Goal: Transaction & Acquisition: Purchase product/service

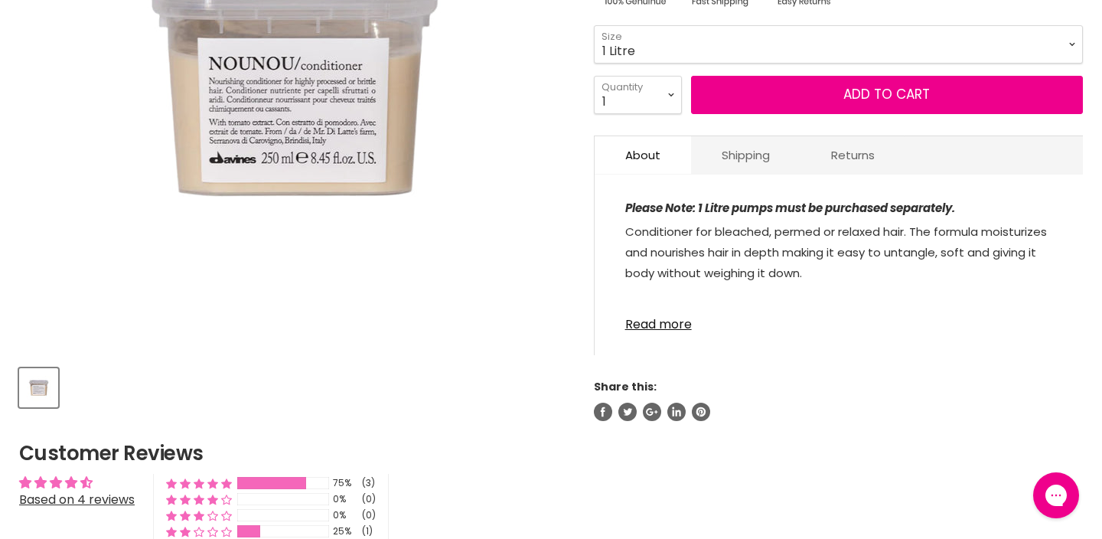
click at [594, 25] on select "75ml 250ml 1 Litre" at bounding box center [838, 44] width 489 height 38
select select "1 Litre"
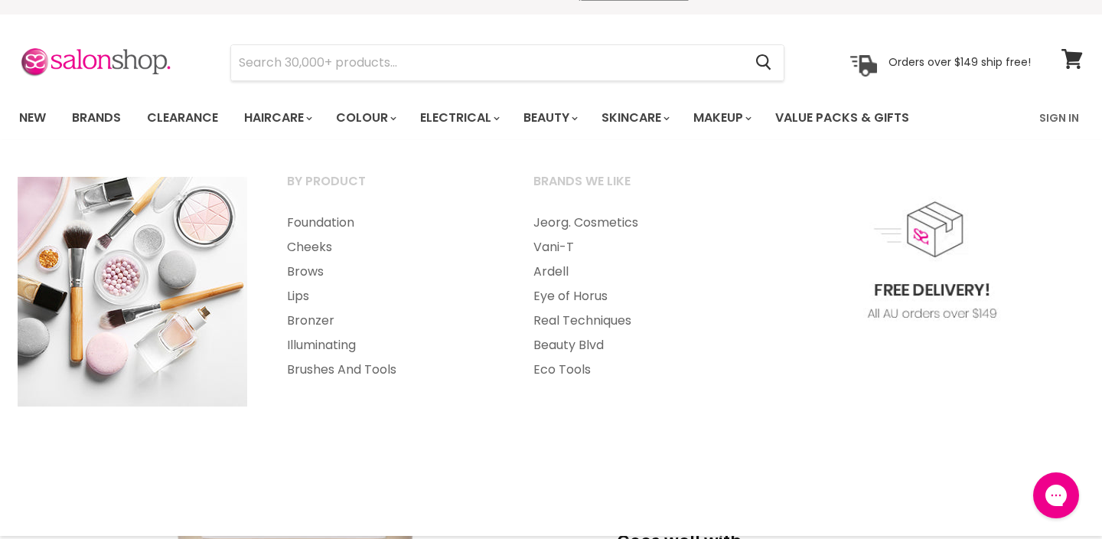
scroll to position [29, 0]
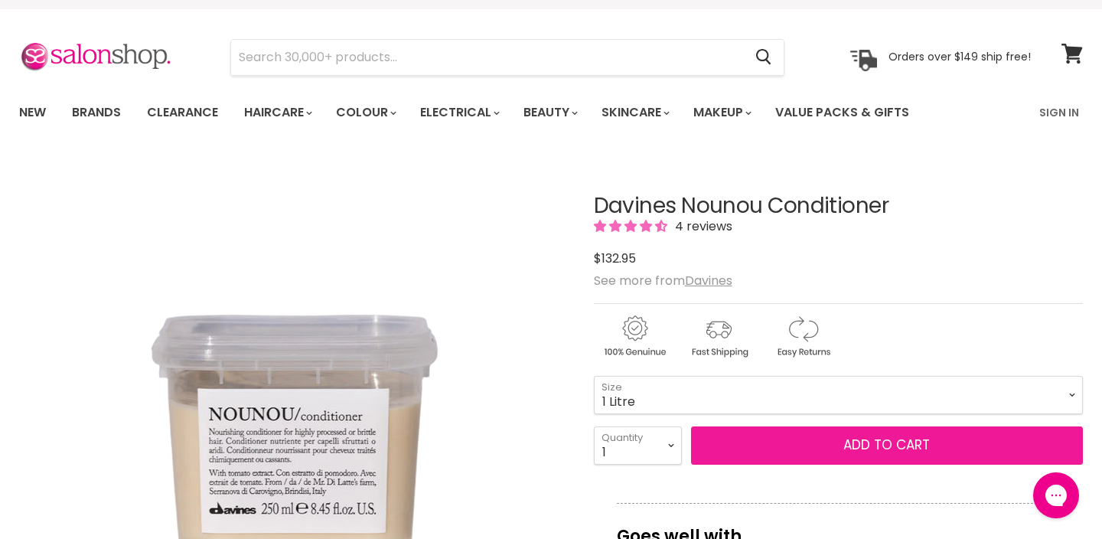
click at [928, 450] on button "Add to cart" at bounding box center [887, 445] width 392 height 38
click at [878, 441] on button "Add to cart" at bounding box center [887, 445] width 392 height 38
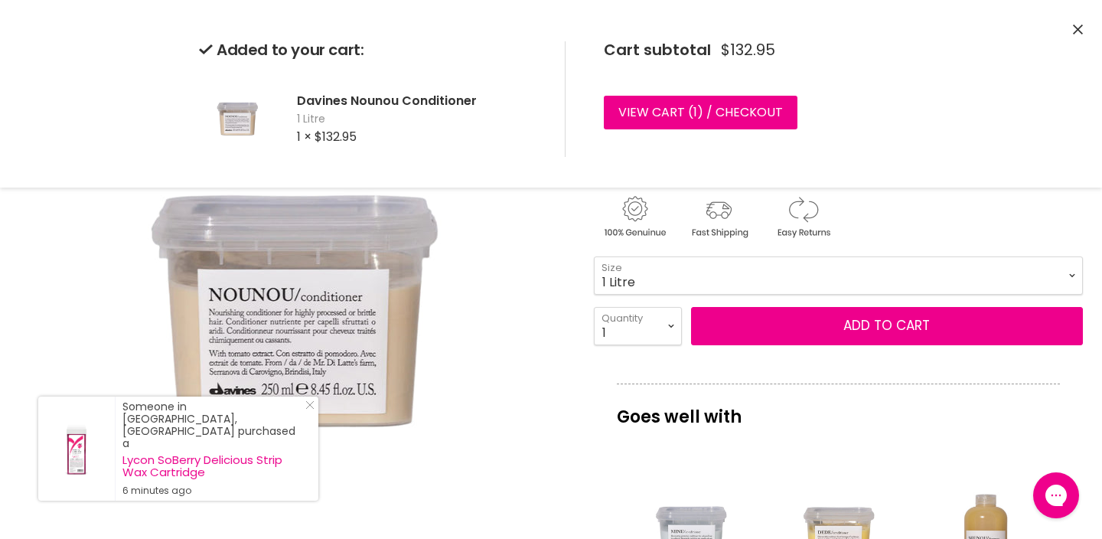
scroll to position [153, 0]
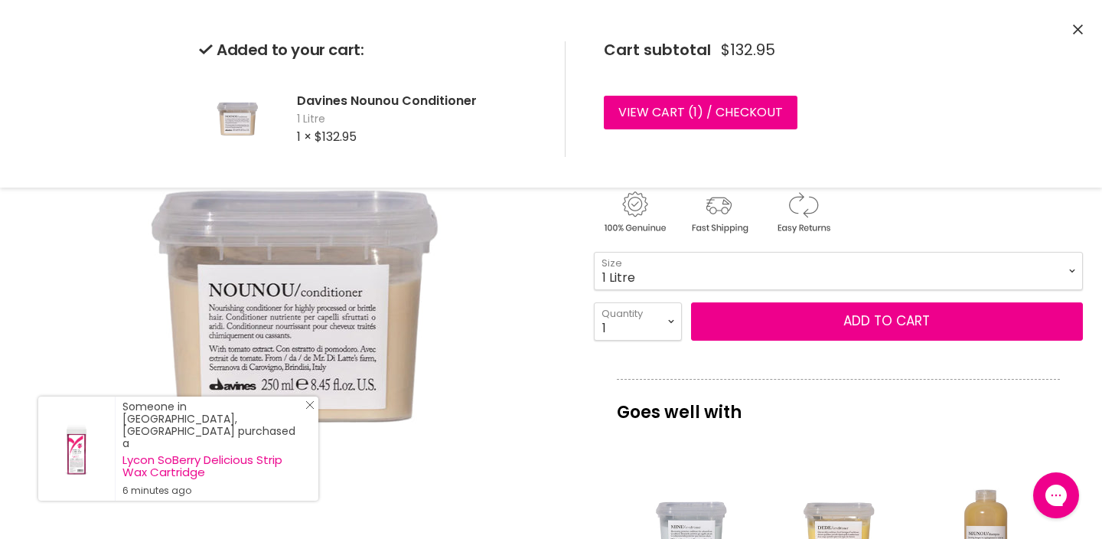
click at [307, 409] on icon "Close Icon" at bounding box center [309, 404] width 9 height 9
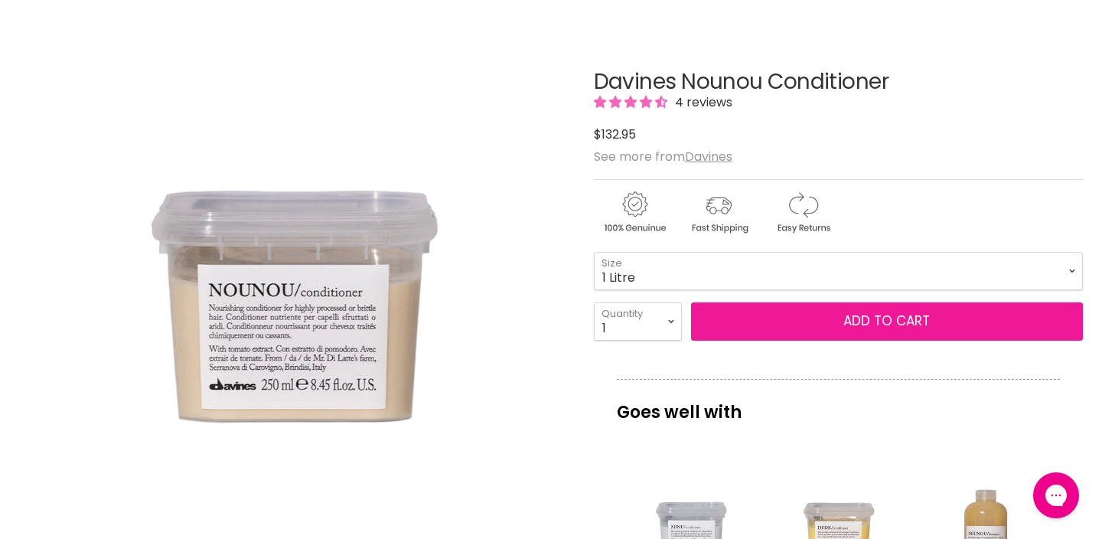
click at [844, 328] on button "Add to cart" at bounding box center [887, 321] width 392 height 38
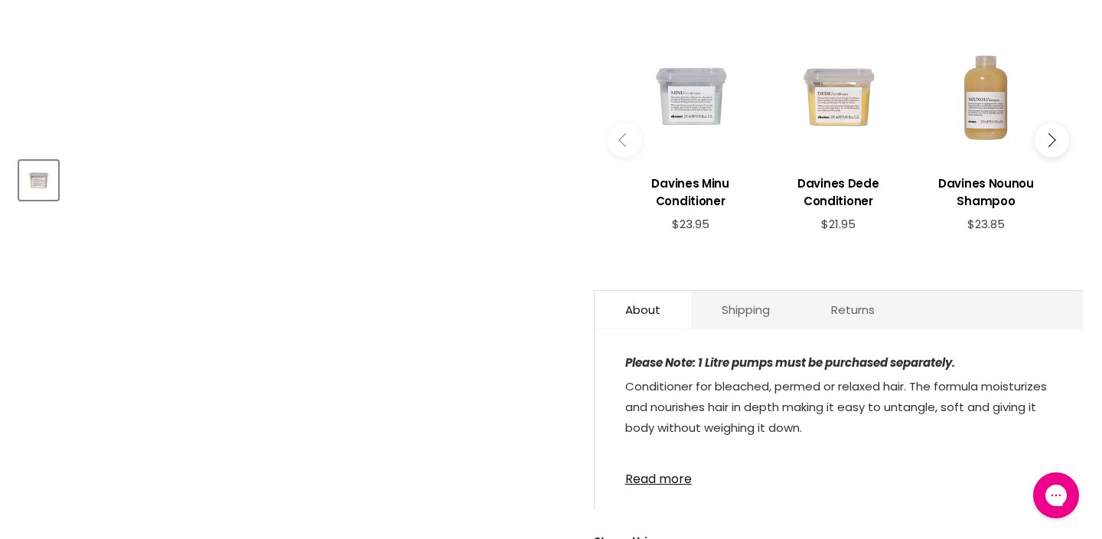
scroll to position [588, 0]
click at [995, 101] on div "Main content" at bounding box center [986, 95] width 132 height 132
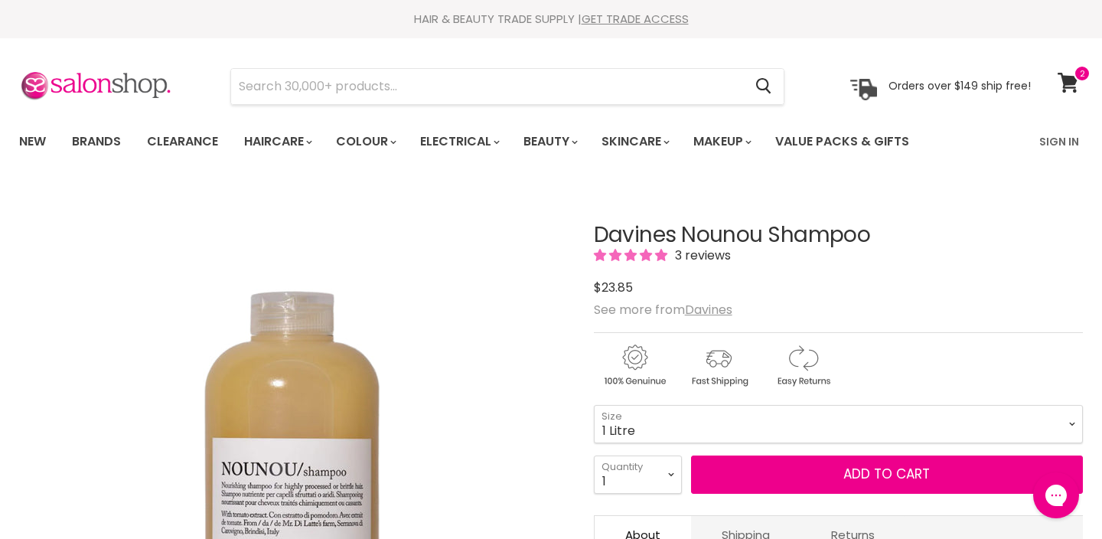
click at [594, 405] on select "75ml 250ml 1 Litre" at bounding box center [838, 424] width 489 height 38
select select "1 Litre"
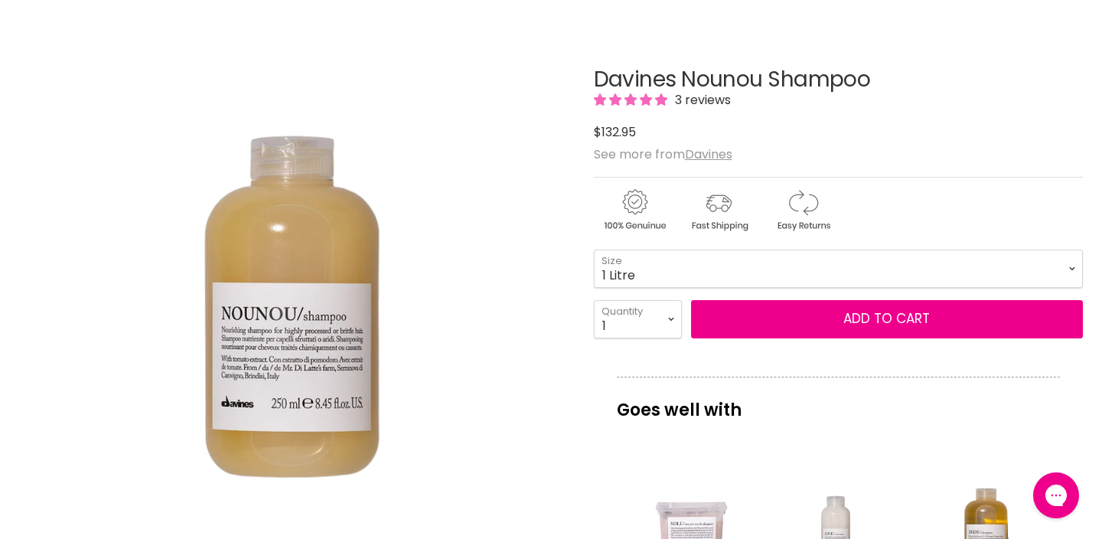
scroll to position [103, 0]
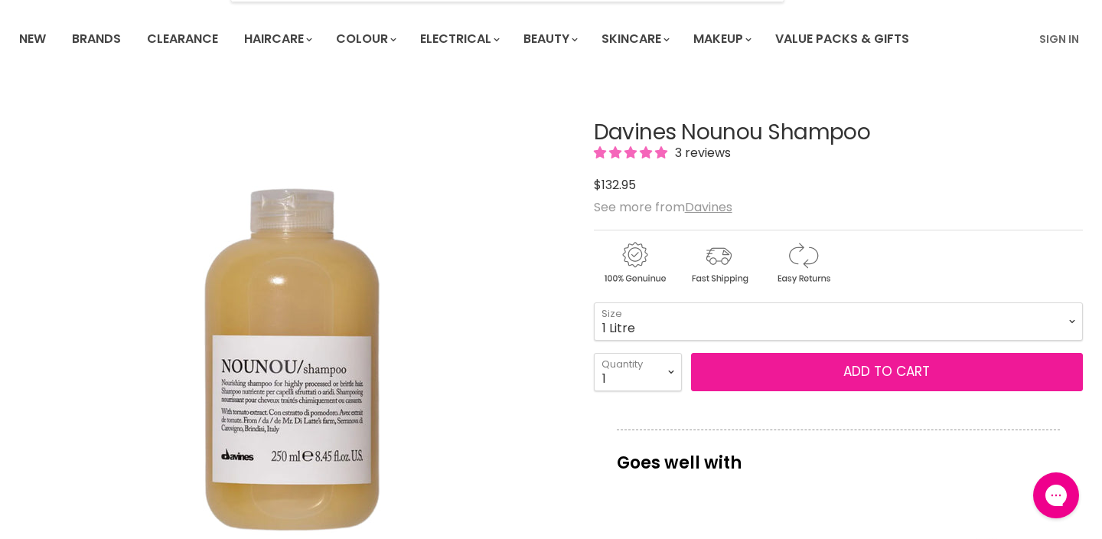
click at [819, 373] on button "Add to cart" at bounding box center [887, 372] width 392 height 38
click at [816, 385] on button "Add to cart" at bounding box center [887, 372] width 392 height 38
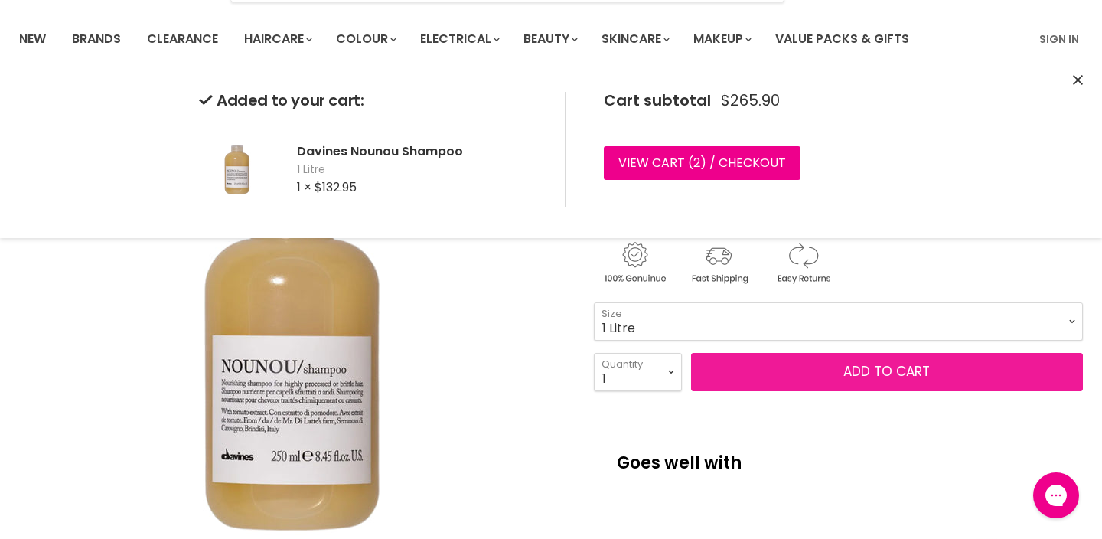
click at [825, 370] on button "Add to cart" at bounding box center [887, 372] width 392 height 38
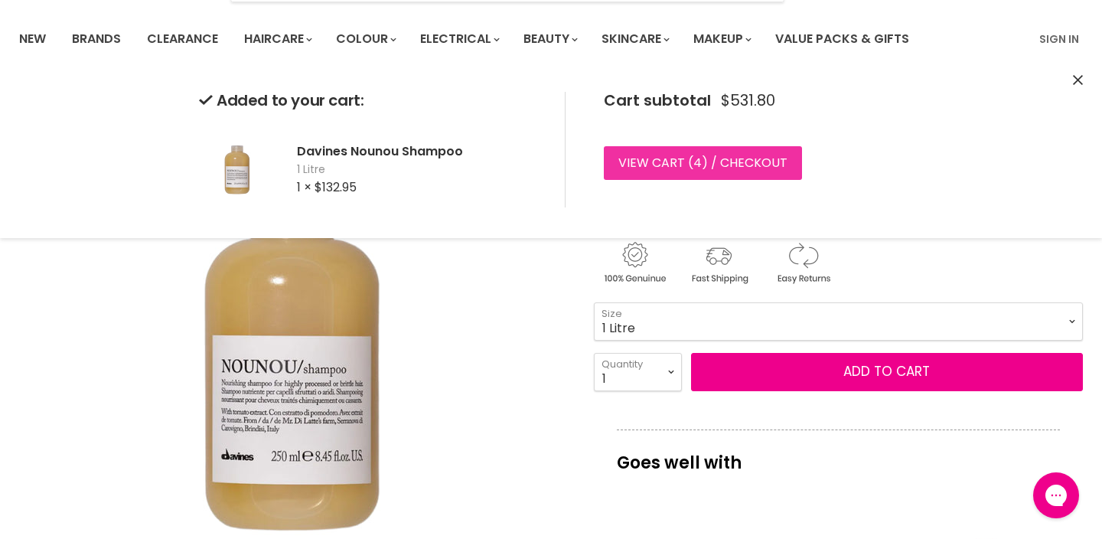
click at [744, 167] on link "View cart ( 4 ) / Checkout" at bounding box center [703, 163] width 198 height 34
